Goal: Transaction & Acquisition: Purchase product/service

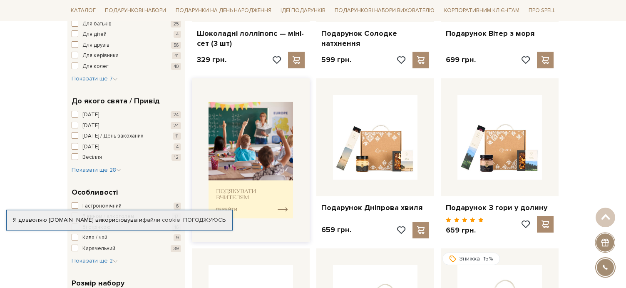
scroll to position [301, 0]
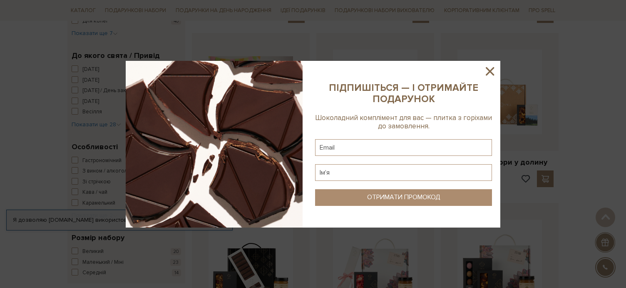
click at [488, 74] on icon at bounding box center [490, 71] width 14 height 14
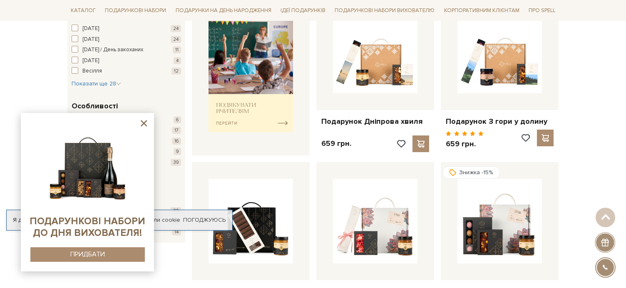
scroll to position [86, 0]
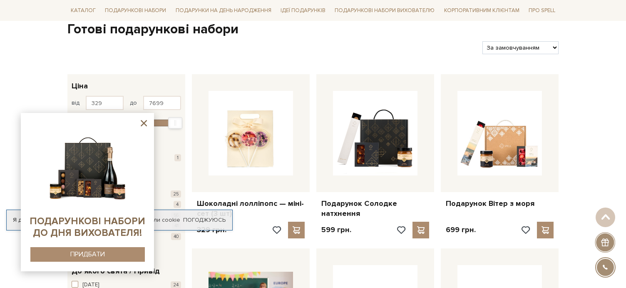
click at [144, 126] on icon at bounding box center [144, 123] width 10 height 10
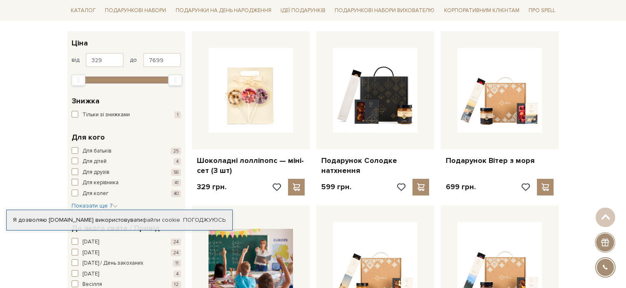
scroll to position [129, 0]
click at [108, 205] on span "Показати ще 7" at bounding box center [95, 205] width 46 height 7
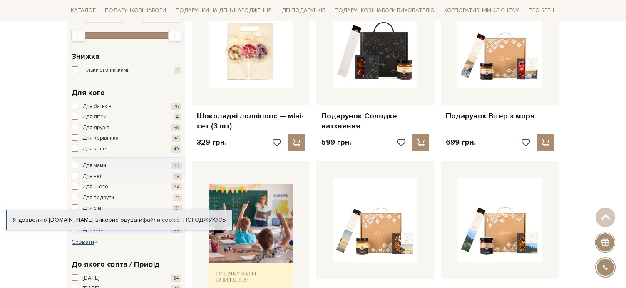
scroll to position [215, 0]
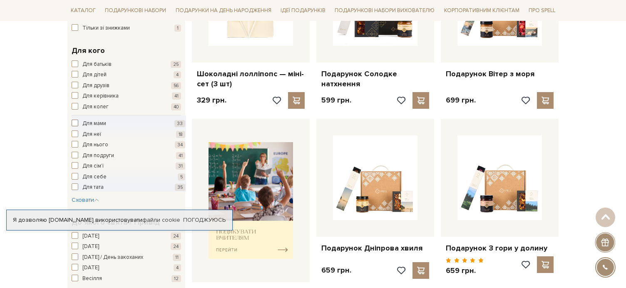
click at [102, 121] on span "Для мами" at bounding box center [94, 124] width 24 height 8
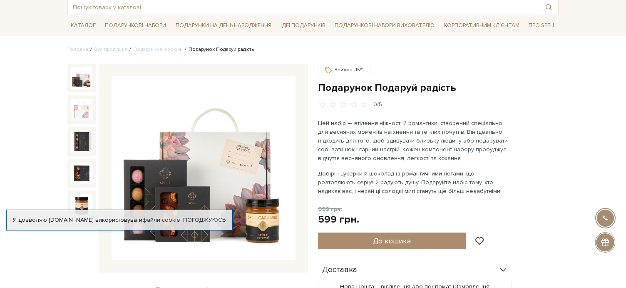
scroll to position [86, 0]
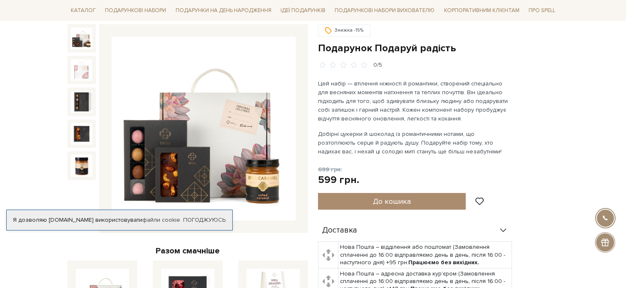
click at [77, 45] on img at bounding box center [82, 38] width 22 height 22
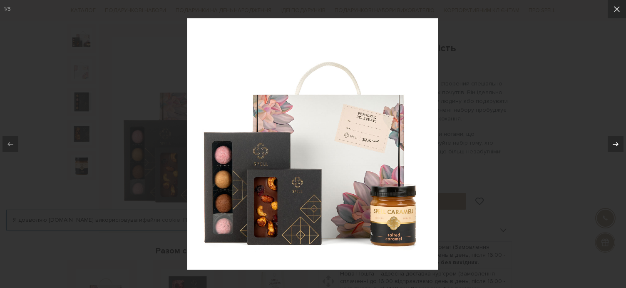
click at [618, 138] on div at bounding box center [616, 144] width 16 height 16
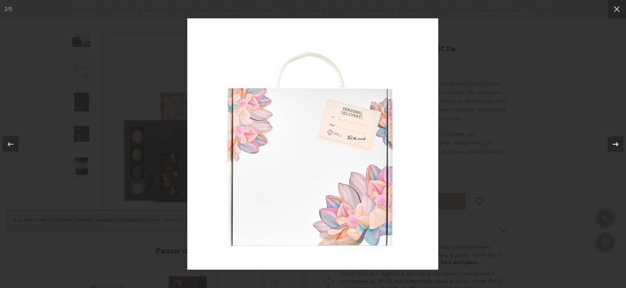
click at [618, 138] on div at bounding box center [616, 144] width 16 height 16
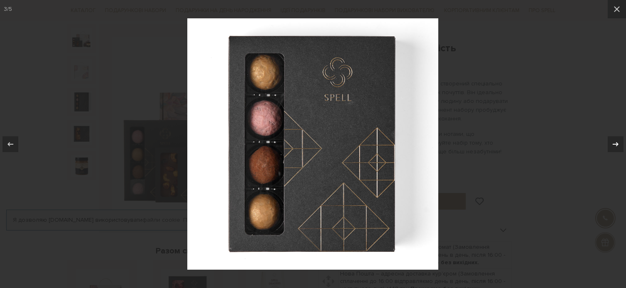
click at [618, 138] on div at bounding box center [616, 144] width 16 height 16
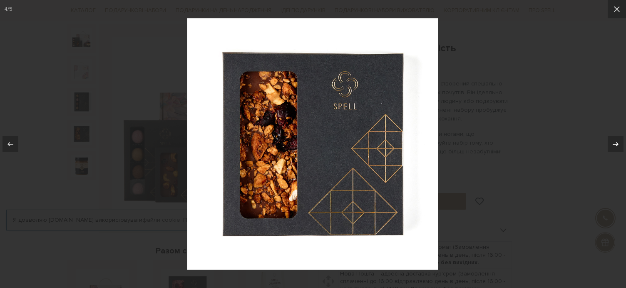
click at [618, 138] on div at bounding box center [616, 144] width 16 height 16
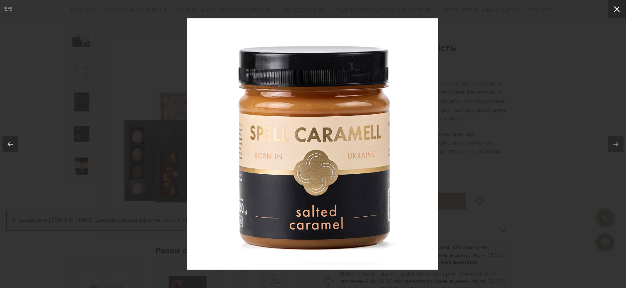
click at [621, 10] on icon at bounding box center [617, 9] width 10 height 10
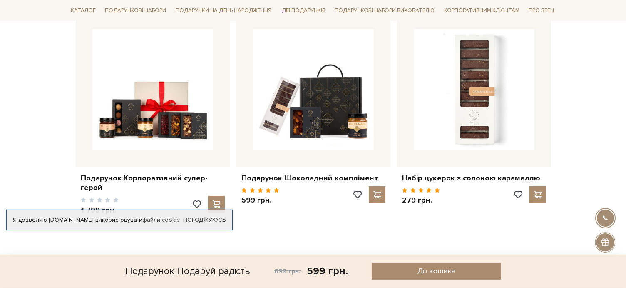
scroll to position [560, 0]
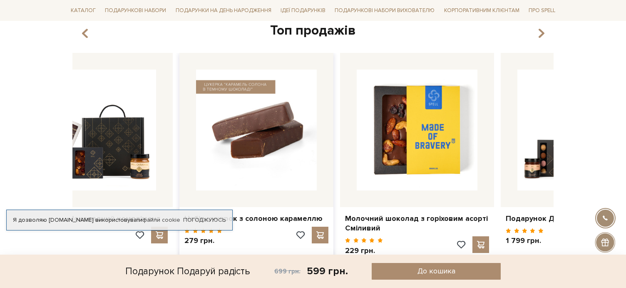
drag, startPoint x: 502, startPoint y: 153, endPoint x: 299, endPoint y: 167, distance: 203.2
click at [299, 167] on img at bounding box center [256, 130] width 121 height 121
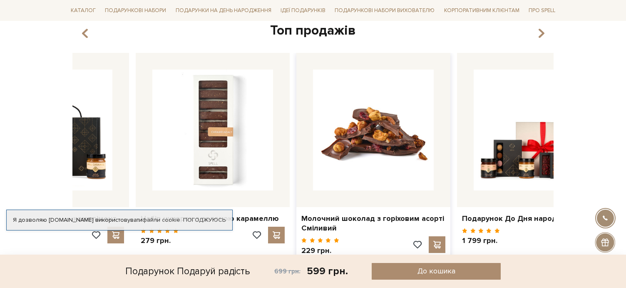
drag, startPoint x: 326, startPoint y: 169, endPoint x: 212, endPoint y: 158, distance: 113.9
click at [313, 158] on img at bounding box center [373, 130] width 121 height 121
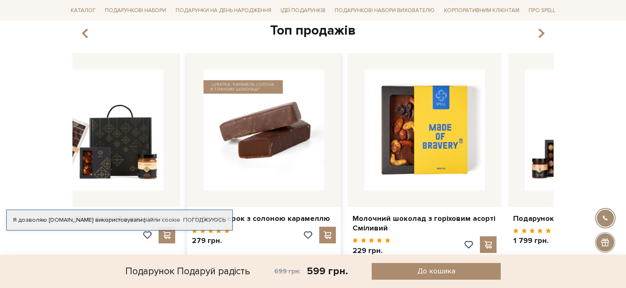
drag, startPoint x: 505, startPoint y: 157, endPoint x: 260, endPoint y: 177, distance: 245.6
click at [260, 177] on img at bounding box center [264, 130] width 121 height 121
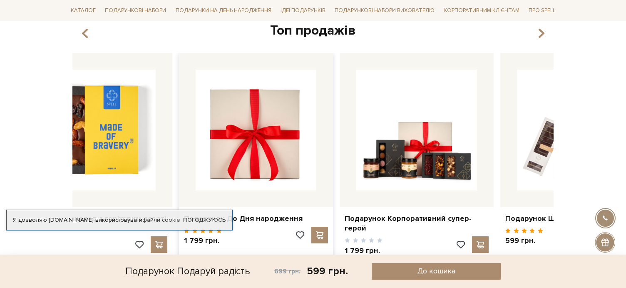
drag, startPoint x: 478, startPoint y: 153, endPoint x: 260, endPoint y: 183, distance: 220.2
click at [260, 183] on img at bounding box center [256, 130] width 121 height 121
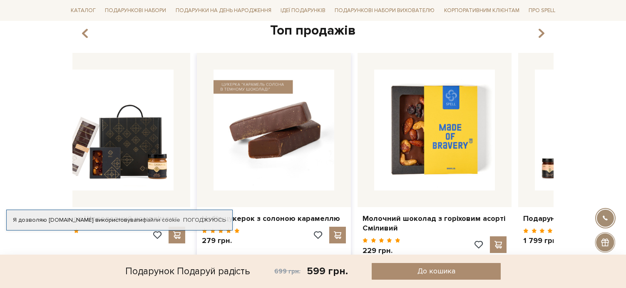
drag, startPoint x: 460, startPoint y: 160, endPoint x: 260, endPoint y: 186, distance: 201.9
click at [260, 186] on img at bounding box center [274, 130] width 121 height 121
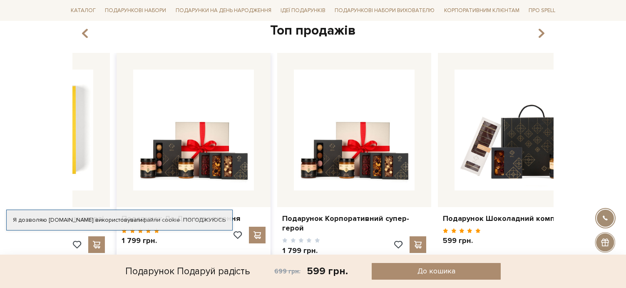
drag, startPoint x: 451, startPoint y: 151, endPoint x: 148, endPoint y: 192, distance: 305.4
click at [148, 192] on div at bounding box center [194, 130] width 154 height 154
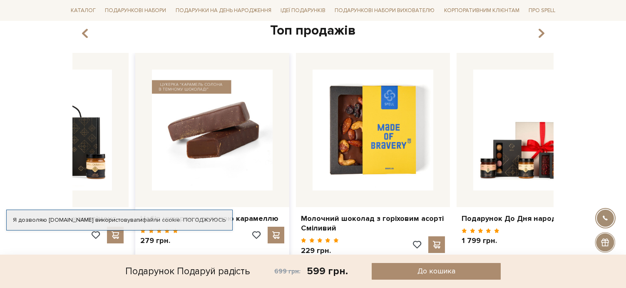
drag, startPoint x: 465, startPoint y: 144, endPoint x: 177, endPoint y: 185, distance: 290.5
click at [177, 185] on img at bounding box center [212, 130] width 121 height 121
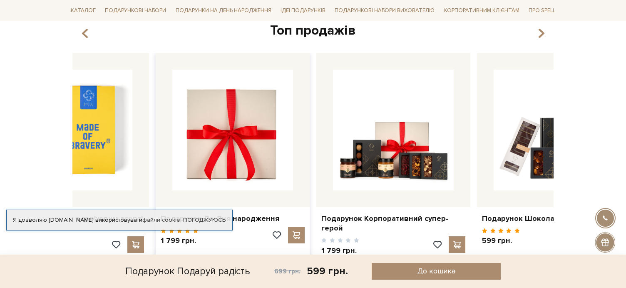
drag, startPoint x: 391, startPoint y: 153, endPoint x: 166, endPoint y: 186, distance: 226.9
click at [172, 186] on img at bounding box center [232, 130] width 121 height 121
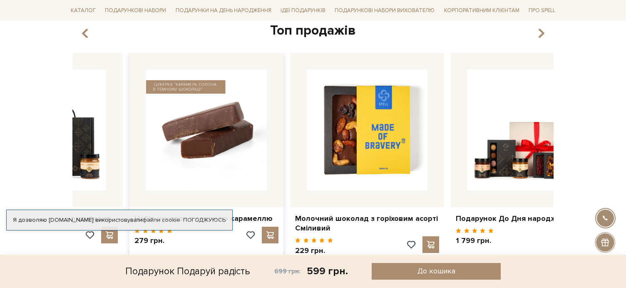
drag, startPoint x: 478, startPoint y: 142, endPoint x: 186, endPoint y: 185, distance: 295.0
click at [186, 185] on img at bounding box center [206, 130] width 121 height 121
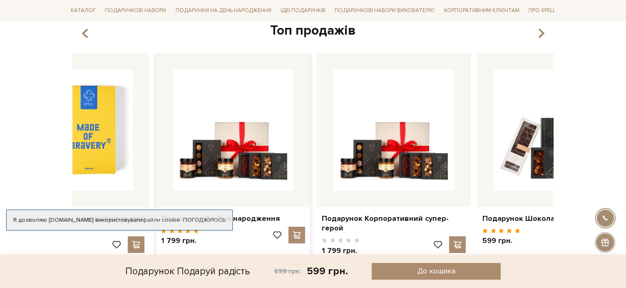
drag, startPoint x: 402, startPoint y: 153, endPoint x: 161, endPoint y: 186, distance: 243.3
click at [161, 186] on div at bounding box center [233, 130] width 154 height 154
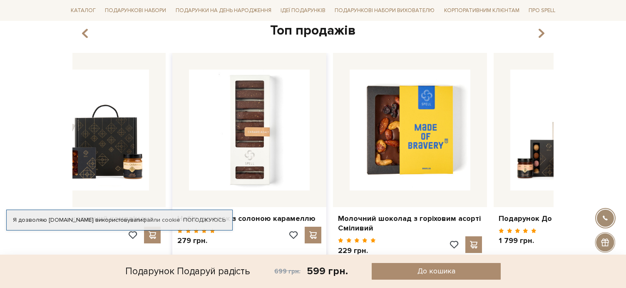
drag, startPoint x: 483, startPoint y: 142, endPoint x: 137, endPoint y: 190, distance: 349.3
click at [172, 190] on div at bounding box center [249, 130] width 154 height 154
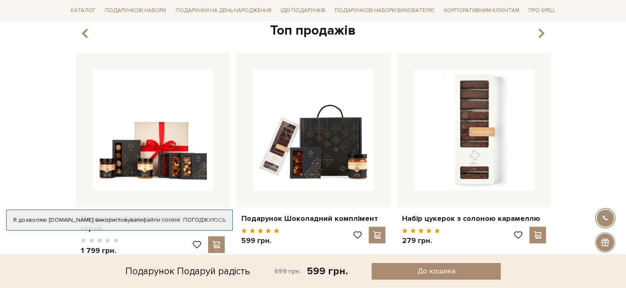
drag, startPoint x: 380, startPoint y: 156, endPoint x: 0, endPoint y: 212, distance: 383.8
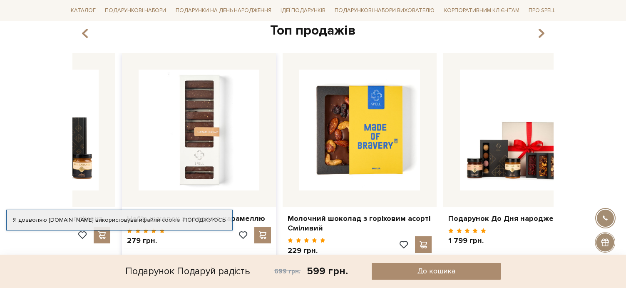
drag, startPoint x: 481, startPoint y: 149, endPoint x: 88, endPoint y: 197, distance: 395.9
click at [122, 197] on div at bounding box center [199, 130] width 154 height 154
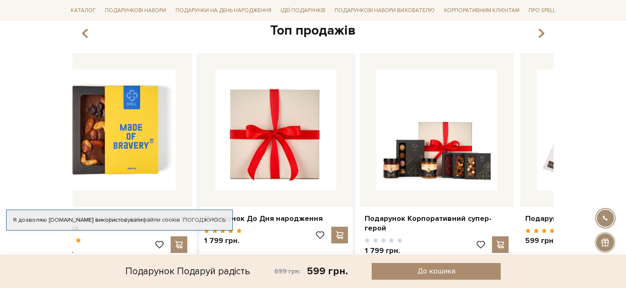
drag, startPoint x: 456, startPoint y: 149, endPoint x: 174, endPoint y: 186, distance: 284.2
click at [216, 186] on img at bounding box center [276, 130] width 121 height 121
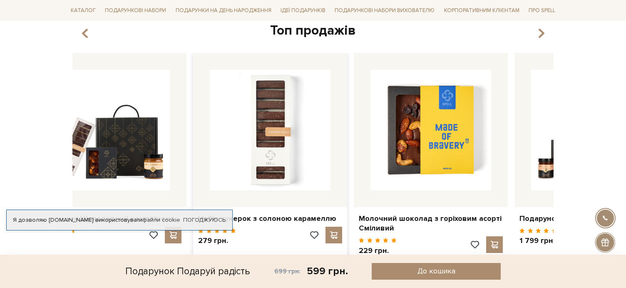
drag, startPoint x: 430, startPoint y: 156, endPoint x: 130, endPoint y: 195, distance: 301.9
click at [193, 195] on div at bounding box center [270, 130] width 154 height 154
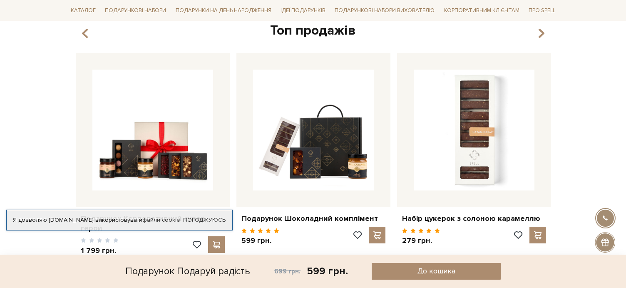
drag, startPoint x: 428, startPoint y: 157, endPoint x: 43, endPoint y: 211, distance: 388.5
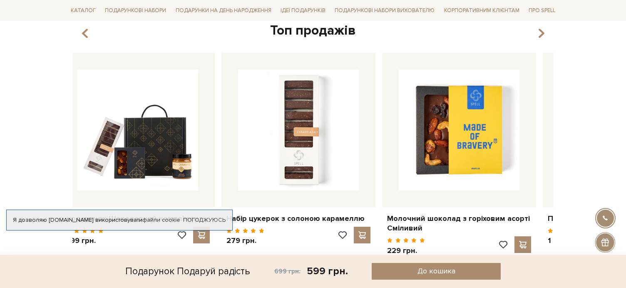
drag, startPoint x: 401, startPoint y: 201, endPoint x: 111, endPoint y: 228, distance: 291.1
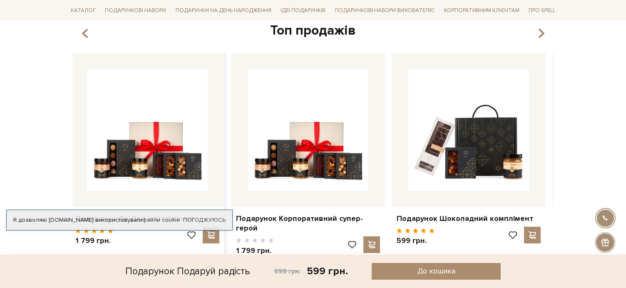
drag, startPoint x: 413, startPoint y: 174, endPoint x: 86, endPoint y: 209, distance: 328.8
click at [86, 209] on div "Подарунок До Дня народження" at bounding box center [147, 152] width 154 height 199
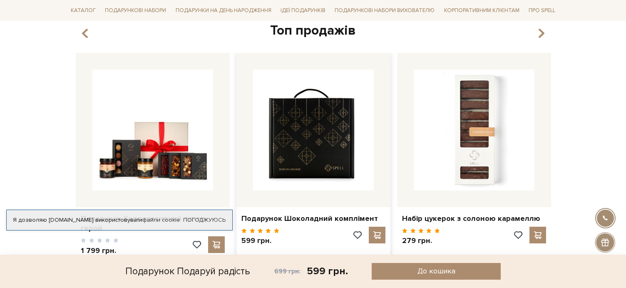
drag, startPoint x: 189, startPoint y: 173, endPoint x: 326, endPoint y: 162, distance: 137.4
click at [91, 192] on div "Набір цукерок з солоною карамеллю 279 грн." at bounding box center [634, 175] width 2089 height 244
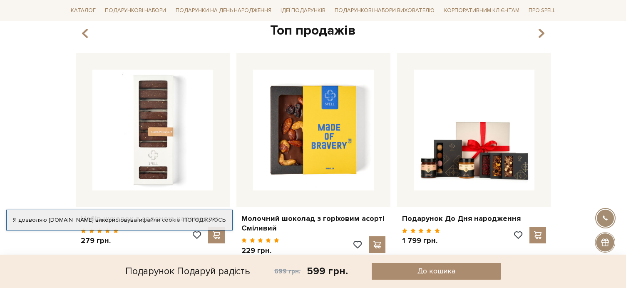
drag, startPoint x: 411, startPoint y: 151, endPoint x: 2, endPoint y: 207, distance: 412.6
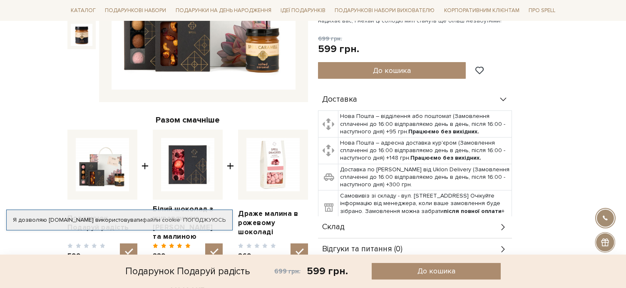
scroll to position [129, 0]
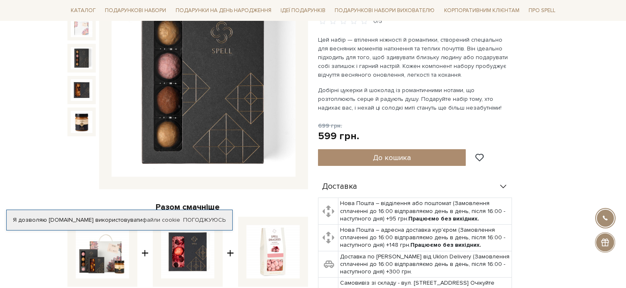
click at [82, 59] on img at bounding box center [82, 58] width 22 height 22
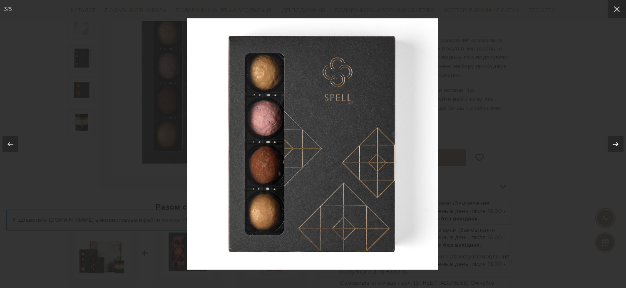
click at [614, 142] on icon at bounding box center [616, 144] width 10 height 10
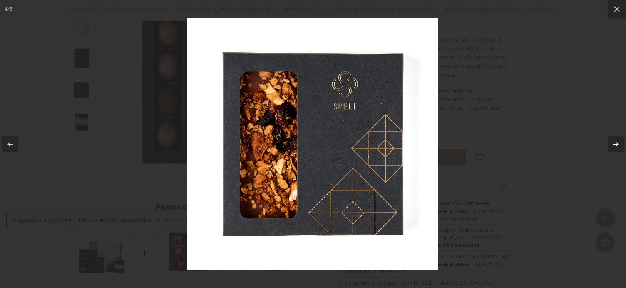
click at [614, 142] on icon at bounding box center [616, 144] width 10 height 10
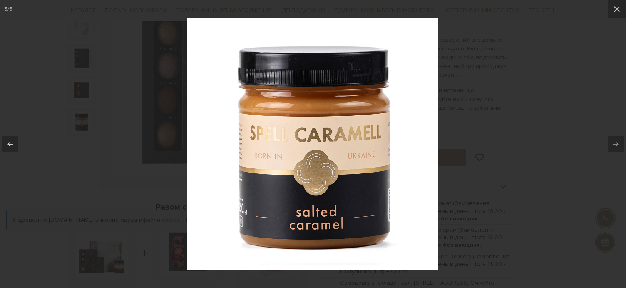
click at [570, 137] on div at bounding box center [313, 144] width 626 height 288
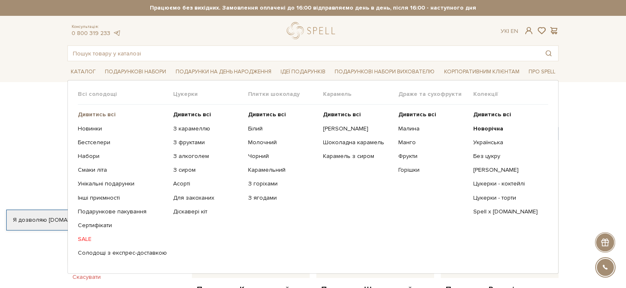
click at [90, 115] on b "Дивитись всі" at bounding box center [97, 114] width 38 height 7
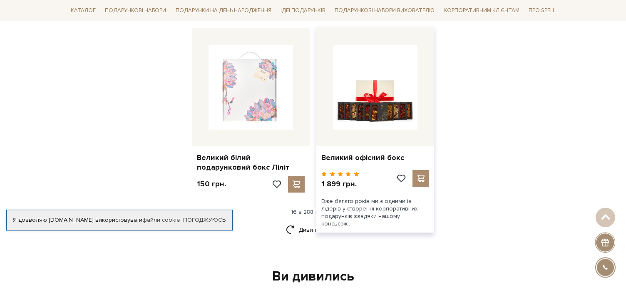
scroll to position [1162, 0]
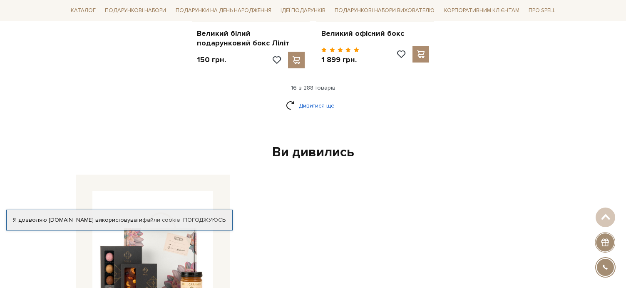
click at [313, 98] on link "Дивитися ще" at bounding box center [313, 105] width 54 height 15
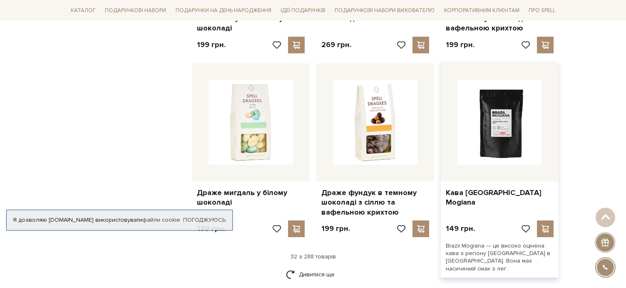
scroll to position [1937, 0]
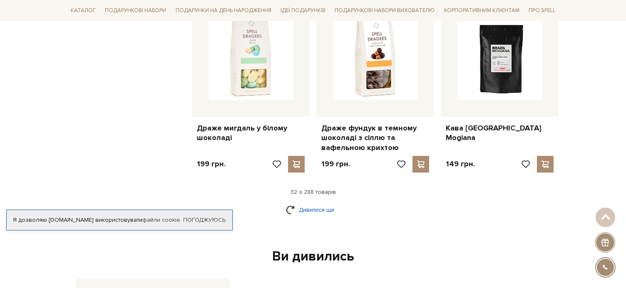
click at [310, 202] on link "Дивитися ще" at bounding box center [313, 209] width 54 height 15
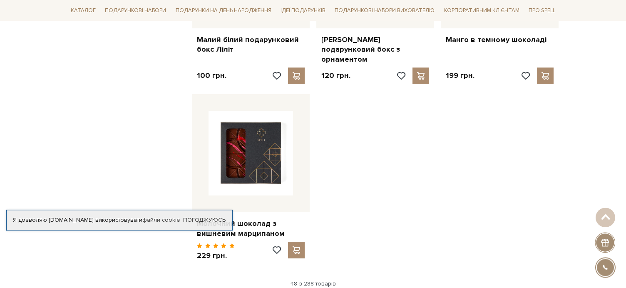
scroll to position [2970, 0]
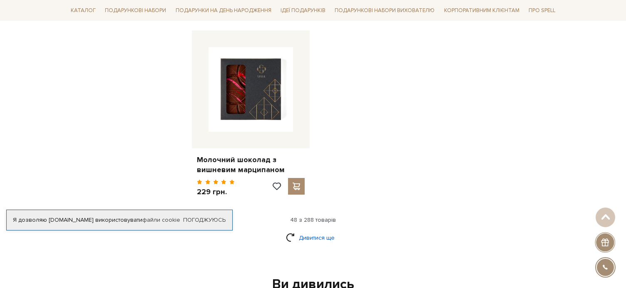
click at [319, 230] on link "Дивитися ще" at bounding box center [313, 237] width 54 height 15
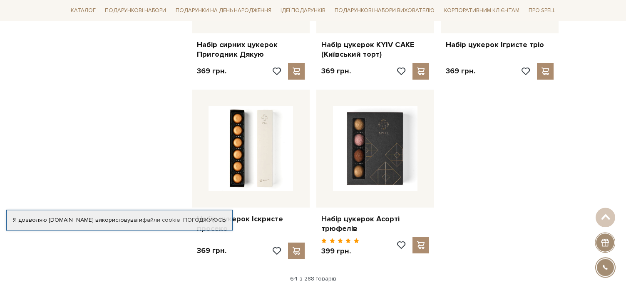
scroll to position [3875, 0]
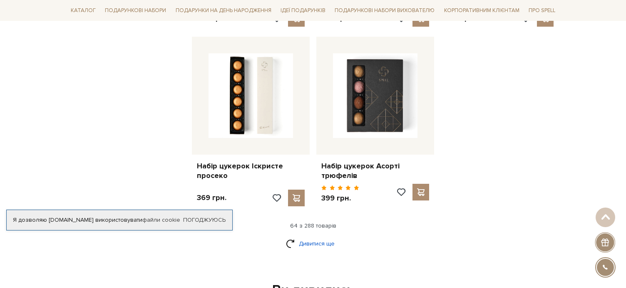
click at [308, 236] on link "Дивитися ще" at bounding box center [313, 243] width 54 height 15
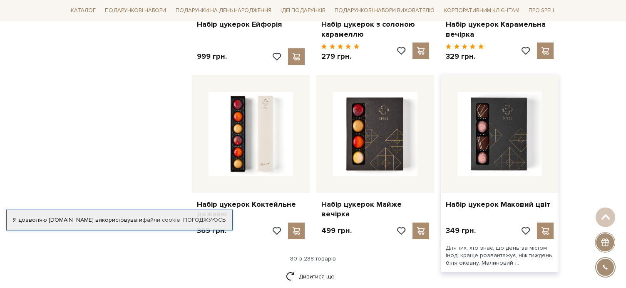
scroll to position [4865, 0]
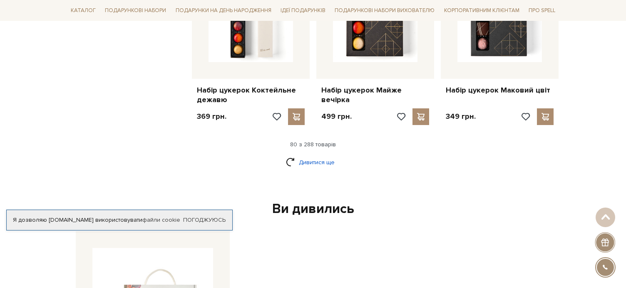
click at [321, 155] on link "Дивитися ще" at bounding box center [313, 162] width 54 height 15
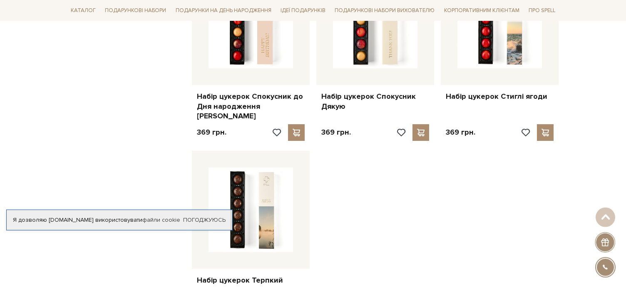
scroll to position [5812, 0]
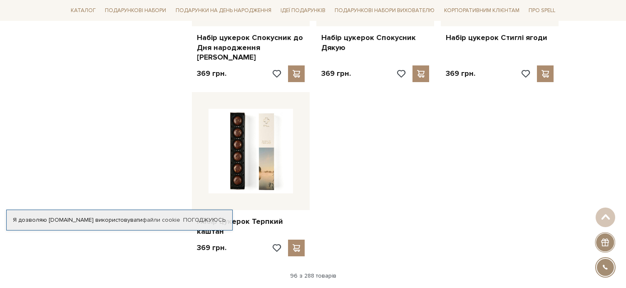
click at [324, 286] on link "Дивитися ще" at bounding box center [313, 293] width 54 height 15
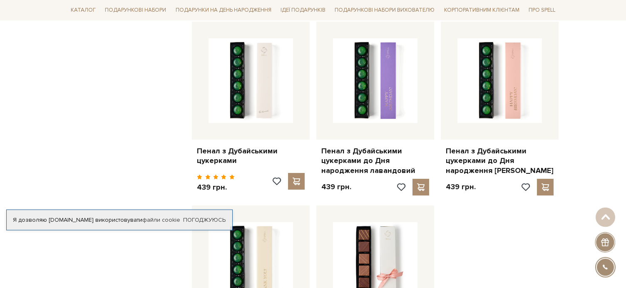
scroll to position [6673, 0]
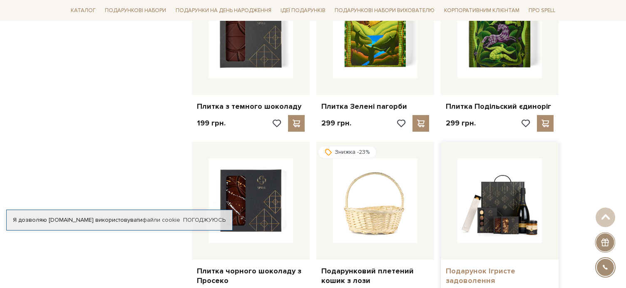
scroll to position [7405, 0]
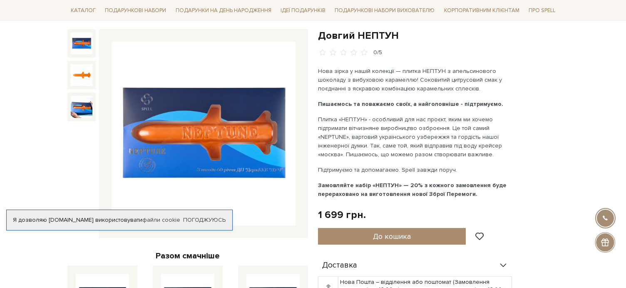
scroll to position [86, 0]
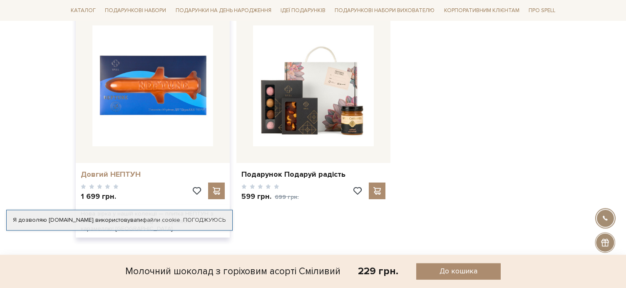
scroll to position [818, 0]
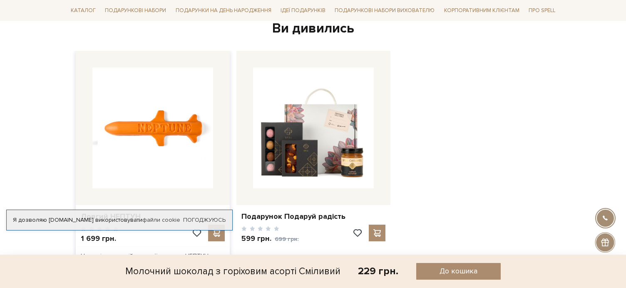
click at [129, 129] on img at bounding box center [152, 127] width 121 height 121
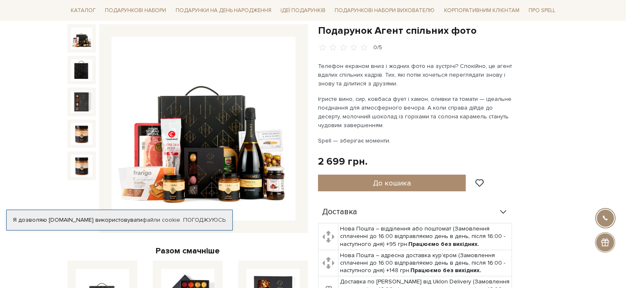
scroll to position [86, 0]
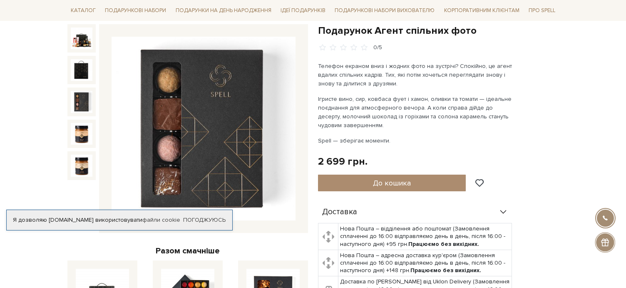
click at [84, 98] on img at bounding box center [82, 102] width 22 height 22
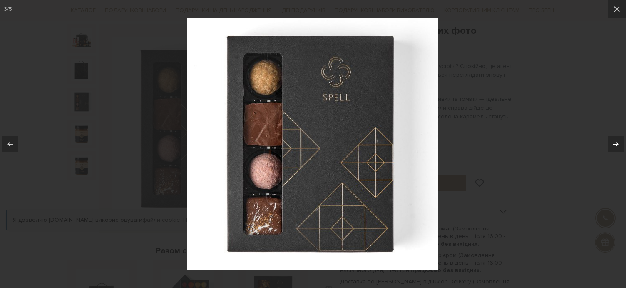
click at [611, 145] on icon at bounding box center [616, 144] width 10 height 10
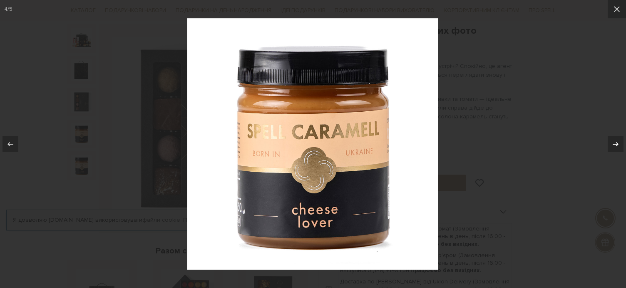
click at [611, 145] on icon at bounding box center [616, 144] width 10 height 10
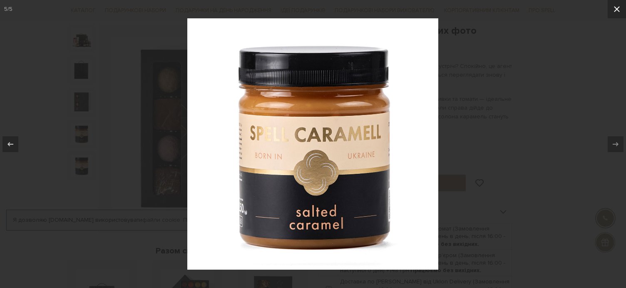
click at [618, 10] on icon at bounding box center [617, 9] width 6 height 6
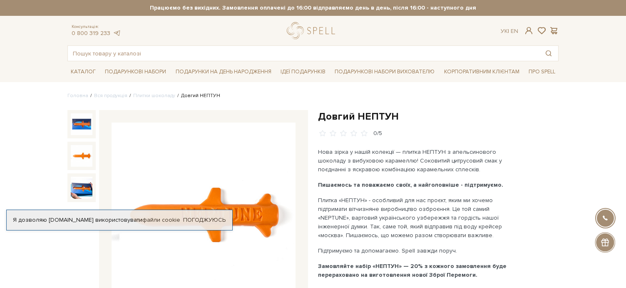
click at [78, 154] on img at bounding box center [82, 156] width 22 height 22
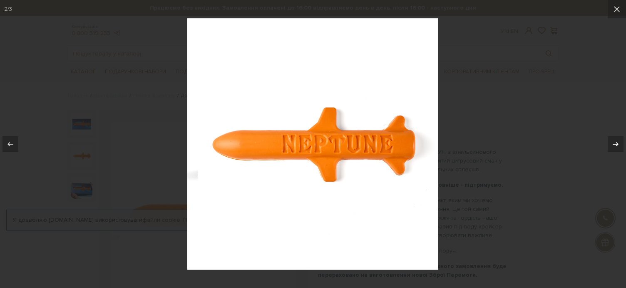
click at [617, 139] on icon at bounding box center [616, 144] width 10 height 10
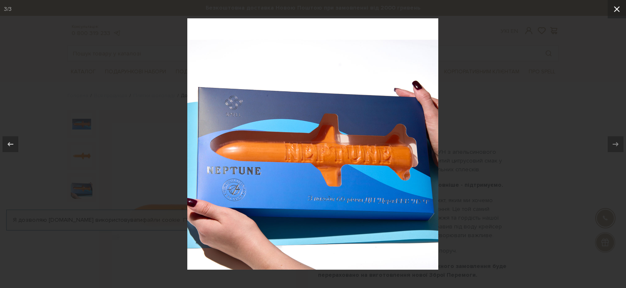
click at [618, 8] on icon at bounding box center [617, 9] width 6 height 6
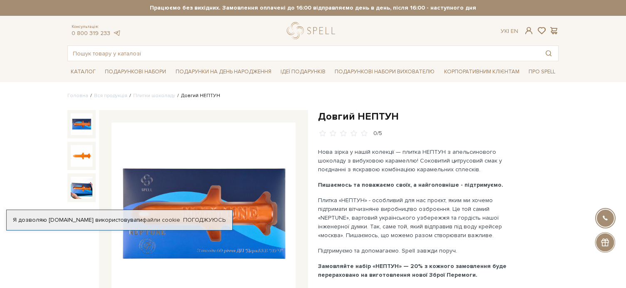
click at [75, 133] on img at bounding box center [82, 124] width 22 height 22
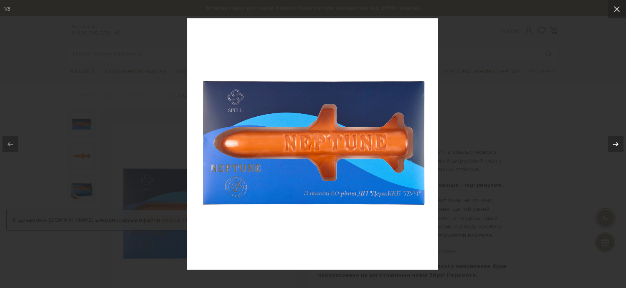
click at [617, 138] on div at bounding box center [616, 144] width 16 height 16
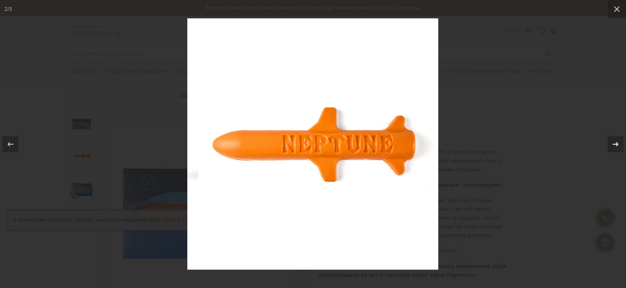
click at [617, 138] on div at bounding box center [616, 144] width 16 height 16
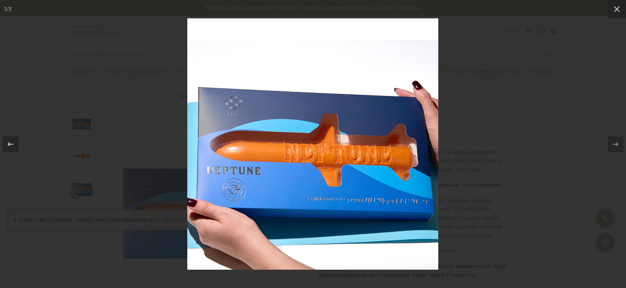
click at [550, 117] on div at bounding box center [313, 144] width 626 height 288
